Goal: Register for event/course

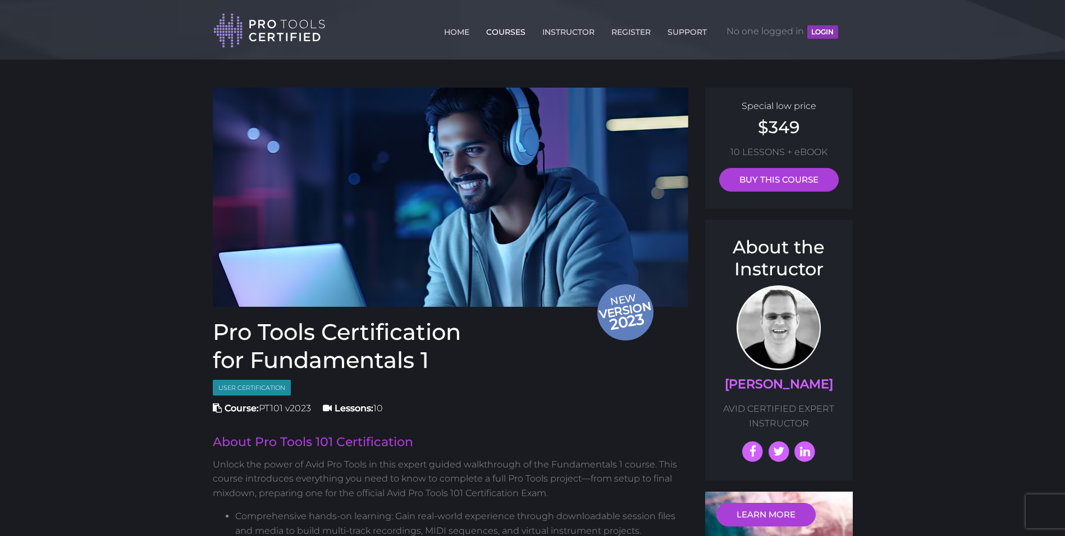
click at [504, 33] on link "COURSES" at bounding box center [505, 30] width 45 height 18
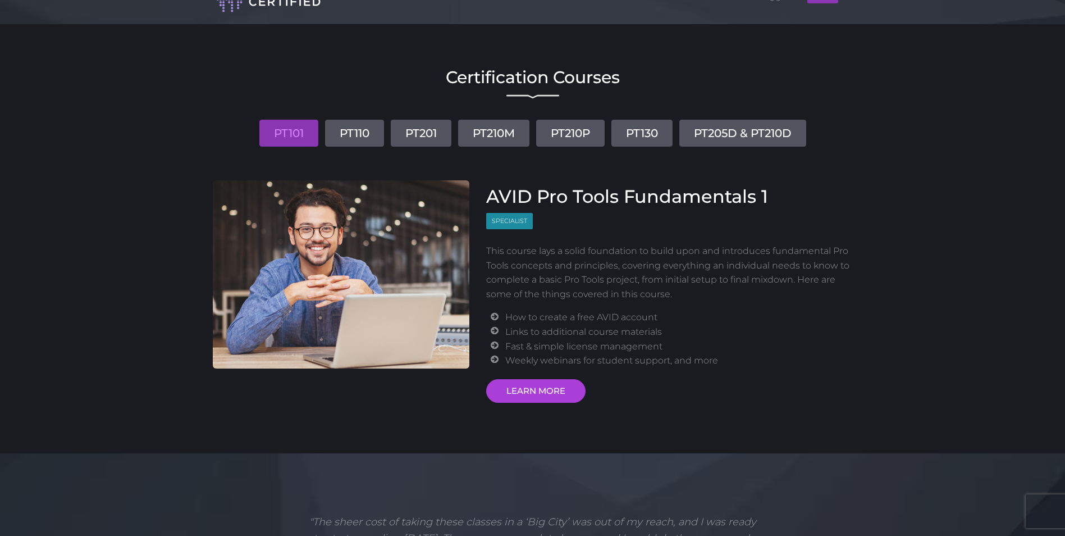
scroll to position [61, 0]
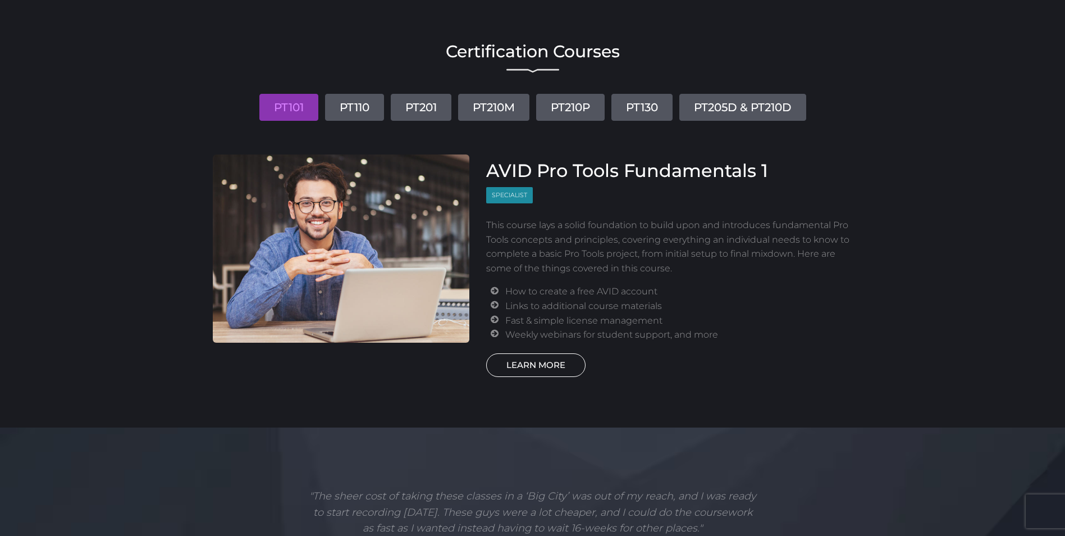
click at [528, 358] on link "LEARN MORE" at bounding box center [535, 365] width 99 height 24
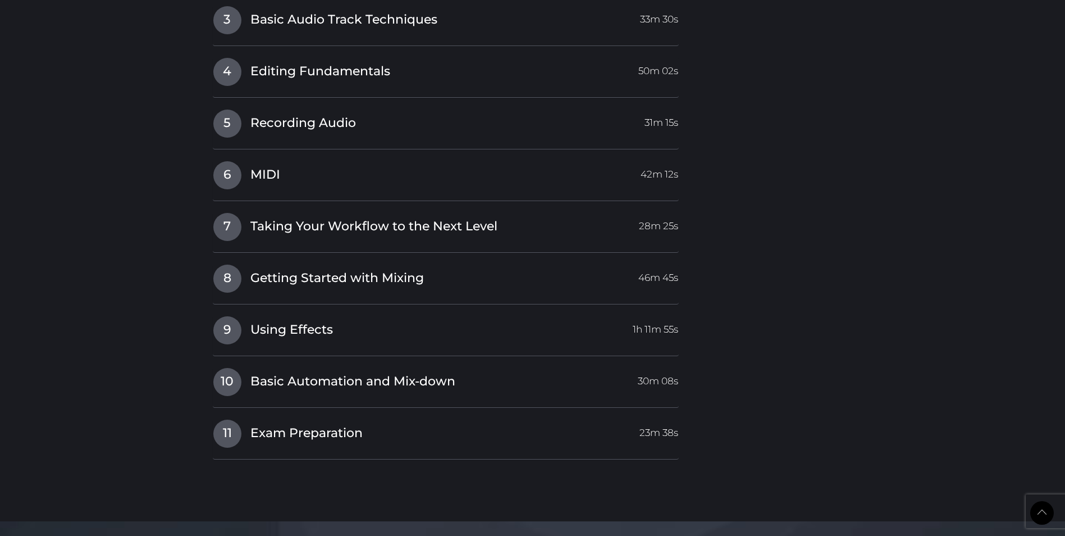
scroll to position [1909, 0]
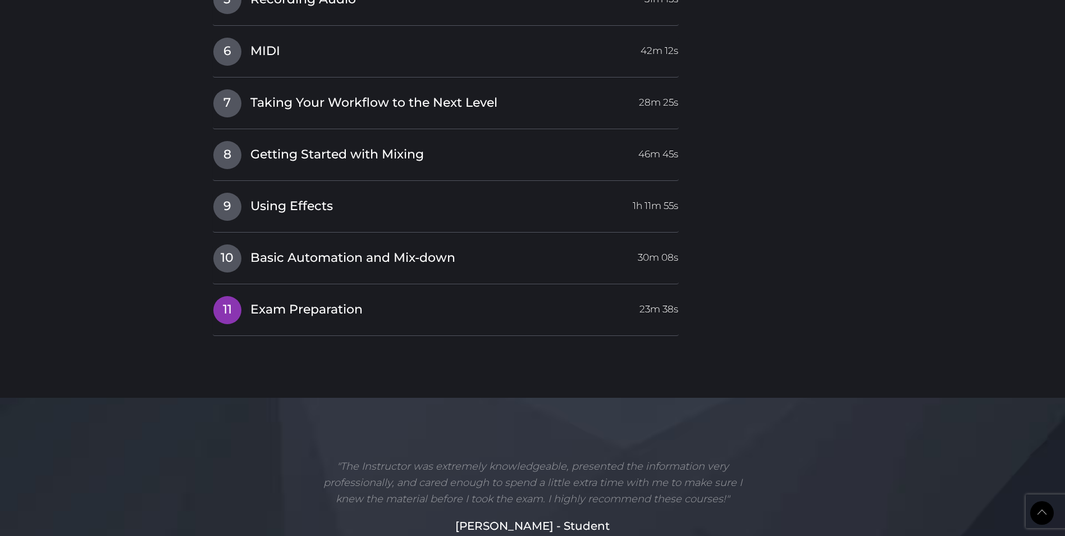
click at [282, 311] on span "Exam Preparation" at bounding box center [306, 309] width 112 height 17
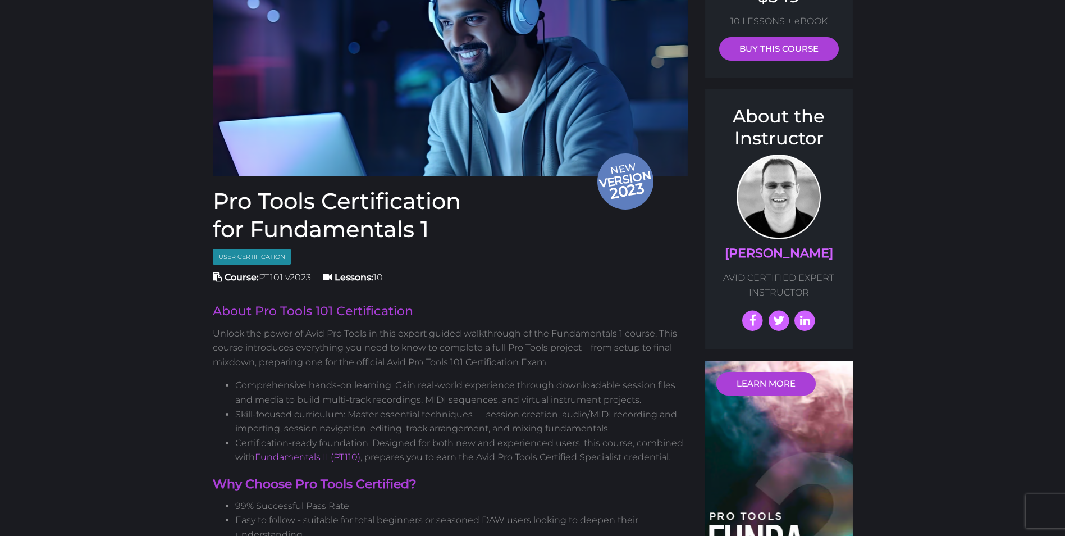
scroll to position [0, 0]
